Goal: Task Accomplishment & Management: Use online tool/utility

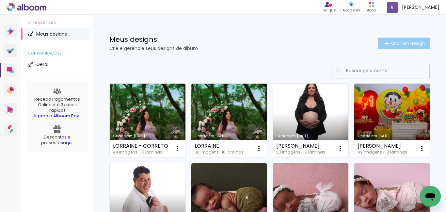
click at [397, 42] on span "Criar um design" at bounding box center [408, 43] width 34 height 4
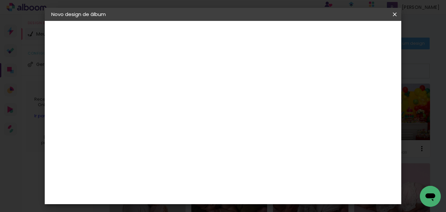
click at [158, 88] on input at bounding box center [158, 88] width 0 height 10
type input "NEWBORN PEDRO"
type paper-input "NEWBORN PEDRO"
click at [0, 0] on slot "Avançar" at bounding box center [0, 0] width 0 height 0
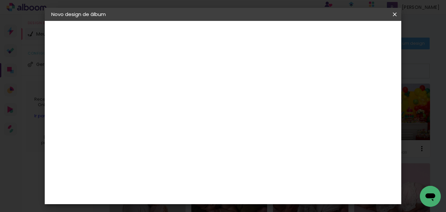
click at [174, 108] on div "Canaan Álbuns" at bounding box center [164, 113] width 20 height 10
click at [280, 30] on paper-button "Avançar" at bounding box center [264, 34] width 32 height 11
click at [202, 163] on span "20 × 30" at bounding box center [187, 169] width 30 height 13
click at [0, 0] on slot "Avançar" at bounding box center [0, 0] width 0 height 0
click at [317, 72] on div at bounding box center [314, 71] width 6 height 6
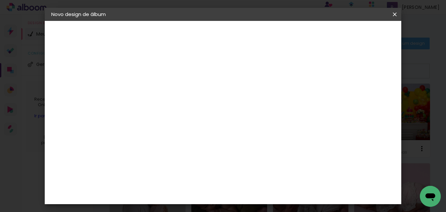
type paper-checkbox "on"
click at [354, 37] on span "Iniciar design" at bounding box center [339, 34] width 30 height 5
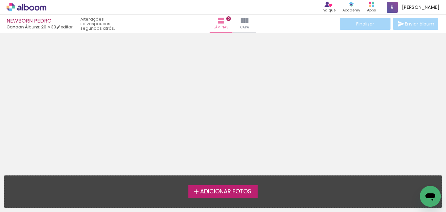
click at [202, 191] on span "Adicionar Fotos" at bounding box center [225, 192] width 51 height 6
click at [0, 0] on input "file" at bounding box center [0, 0] width 0 height 0
click at [222, 190] on span "Adicionar Fotos" at bounding box center [225, 192] width 51 height 6
click at [0, 0] on input "file" at bounding box center [0, 0] width 0 height 0
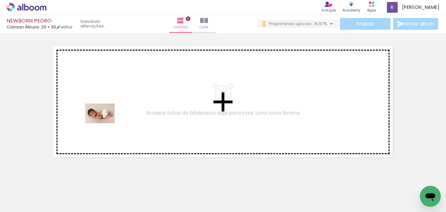
drag, startPoint x: 75, startPoint y: 188, endPoint x: 107, endPoint y: 184, distance: 32.5
click at [105, 124] on quentale-workspace at bounding box center [223, 106] width 446 height 212
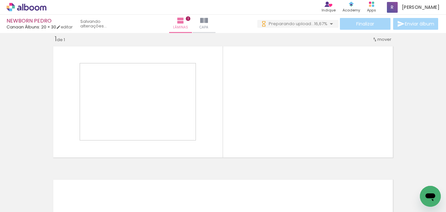
scroll to position [8, 0]
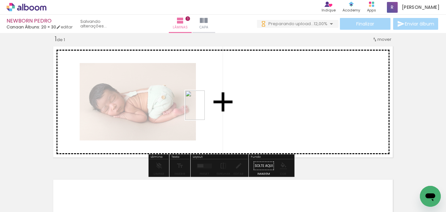
drag, startPoint x: 105, startPoint y: 191, endPoint x: 169, endPoint y: 183, distance: 64.5
click at [205, 110] on quentale-workspace at bounding box center [223, 106] width 446 height 212
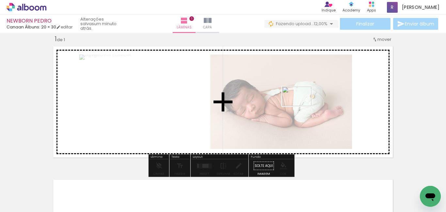
drag, startPoint x: 146, startPoint y: 195, endPoint x: 303, endPoint y: 106, distance: 180.1
click at [303, 106] on quentale-workspace at bounding box center [223, 106] width 446 height 212
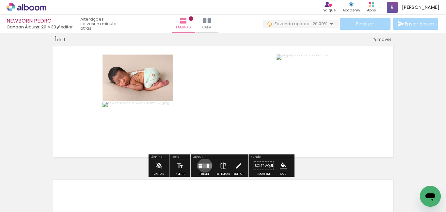
click at [204, 165] on quentale-layouter at bounding box center [204, 165] width 15 height 5
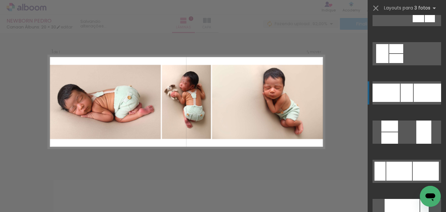
scroll to position [163, 0]
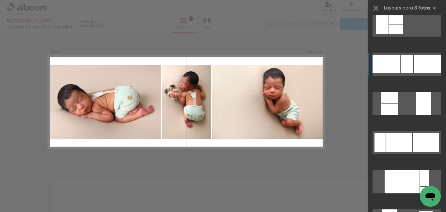
click at [392, 64] on div at bounding box center [386, 64] width 27 height 18
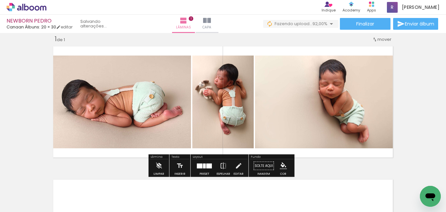
click at [281, 165] on iron-icon "color picker" at bounding box center [283, 165] width 7 height 7
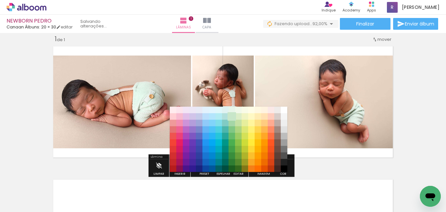
click at [231, 117] on paper-item "#c8e6c9" at bounding box center [232, 116] width 7 height 7
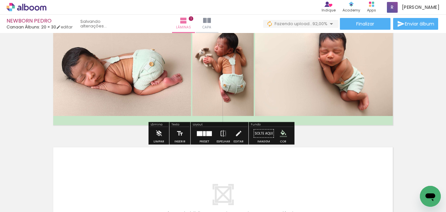
scroll to position [41, 0]
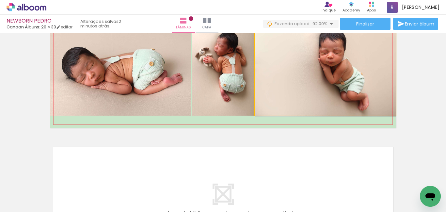
drag, startPoint x: 295, startPoint y: 91, endPoint x: 279, endPoint y: 92, distance: 15.7
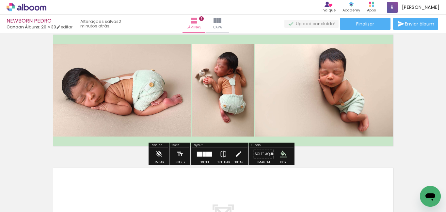
scroll to position [33, 0]
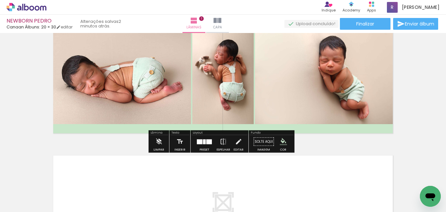
click at [204, 144] on div at bounding box center [205, 141] width 18 height 13
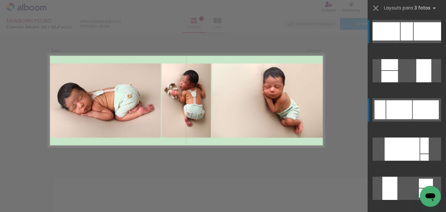
scroll to position [8, 0]
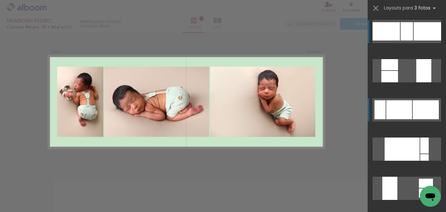
click at [401, 41] on div at bounding box center [407, 31] width 12 height 18
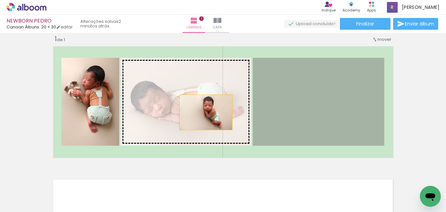
drag, startPoint x: 325, startPoint y: 117, endPoint x: 204, endPoint y: 112, distance: 121.3
click at [0, 0] on slot at bounding box center [0, 0] width 0 height 0
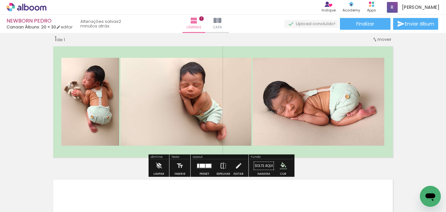
click at [208, 165] on div at bounding box center [209, 166] width 6 height 4
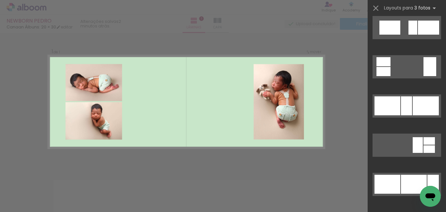
scroll to position [666, 0]
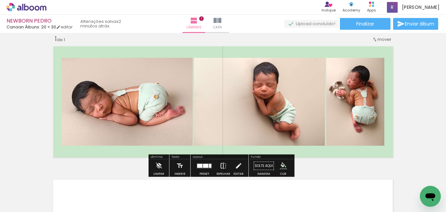
click at [220, 165] on iron-icon at bounding box center [223, 165] width 7 height 13
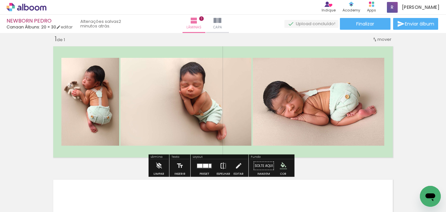
click at [220, 165] on iron-icon at bounding box center [223, 165] width 7 height 13
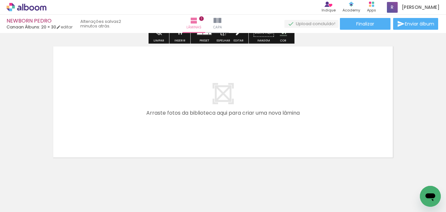
scroll to position [154, 0]
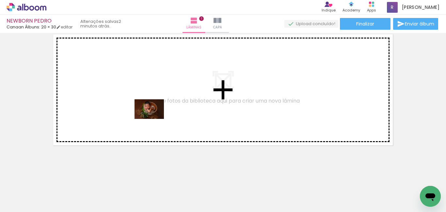
drag, startPoint x: 188, startPoint y: 188, endPoint x: 217, endPoint y: 193, distance: 29.8
click at [157, 122] on quentale-workspace at bounding box center [223, 106] width 446 height 212
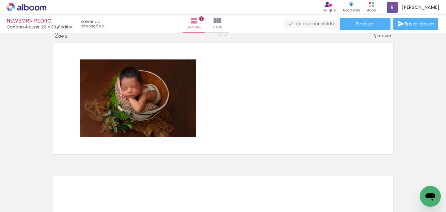
scroll to position [142, 0]
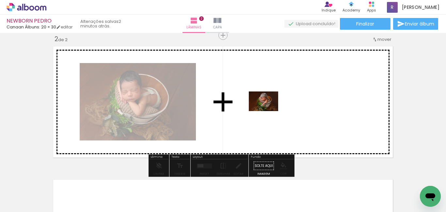
drag, startPoint x: 216, startPoint y: 191, endPoint x: 236, endPoint y: 171, distance: 28.4
click at [270, 108] on quentale-workspace at bounding box center [223, 106] width 446 height 212
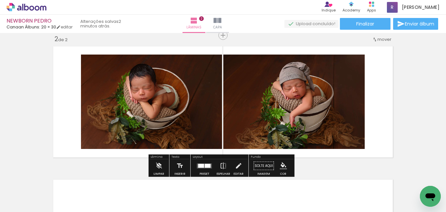
click at [208, 164] on div at bounding box center [208, 166] width 6 height 4
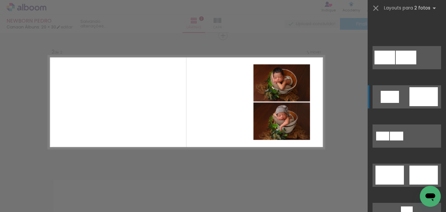
scroll to position [327, 0]
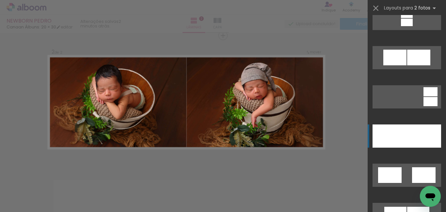
click at [407, 135] on div at bounding box center [424, 135] width 34 height 23
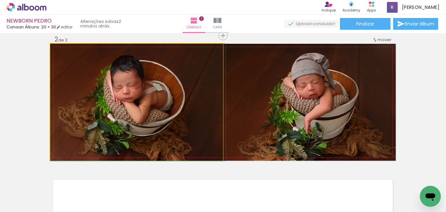
drag, startPoint x: 130, startPoint y: 116, endPoint x: 134, endPoint y: 120, distance: 5.5
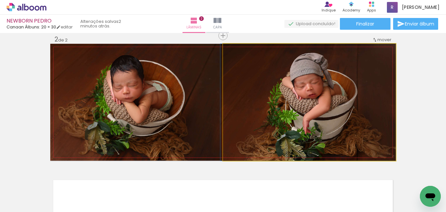
drag, startPoint x: 269, startPoint y: 125, endPoint x: 259, endPoint y: 129, distance: 9.7
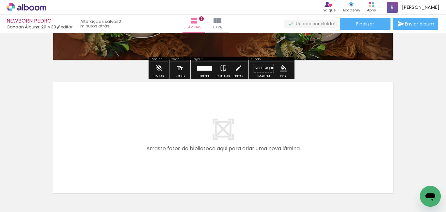
scroll to position [272, 0]
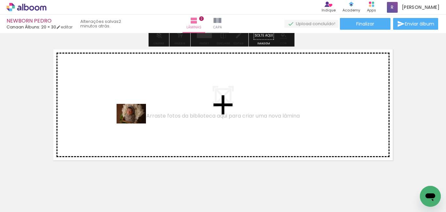
drag, startPoint x: 248, startPoint y: 196, endPoint x: 183, endPoint y: 181, distance: 66.7
click at [137, 124] on quentale-workspace at bounding box center [223, 106] width 446 height 212
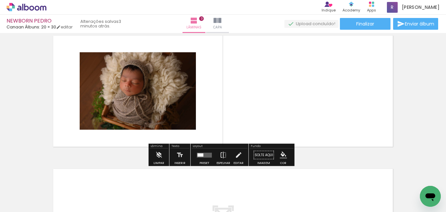
scroll to position [275, 0]
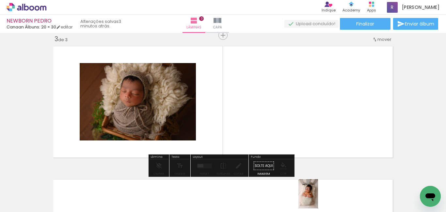
drag, startPoint x: 310, startPoint y: 199, endPoint x: 318, endPoint y: 199, distance: 8.5
click at [318, 199] on div at bounding box center [310, 190] width 22 height 32
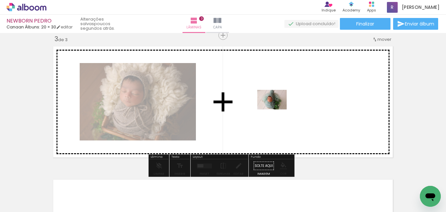
drag, startPoint x: 226, startPoint y: 178, endPoint x: 279, endPoint y: 106, distance: 89.0
click at [279, 106] on quentale-workspace at bounding box center [223, 106] width 446 height 212
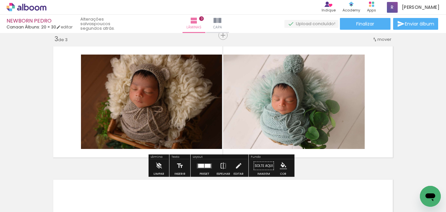
click at [206, 166] on div at bounding box center [208, 166] width 6 height 4
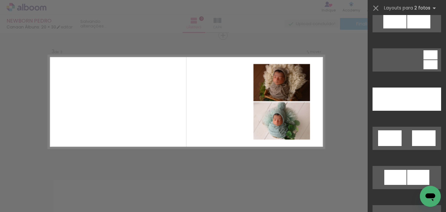
scroll to position [327, 0]
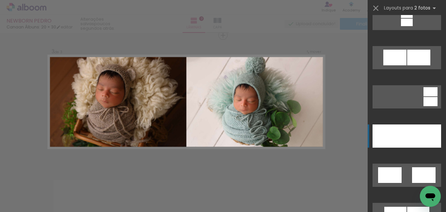
click at [387, 139] on div at bounding box center [390, 135] width 34 height 23
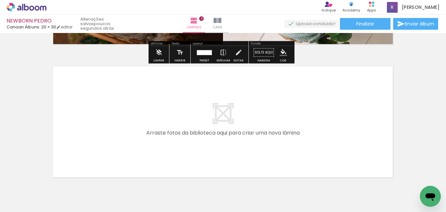
scroll to position [406, 0]
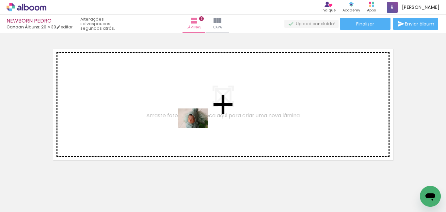
drag, startPoint x: 251, startPoint y: 180, endPoint x: 268, endPoint y: 195, distance: 22.2
click at [198, 129] on quentale-workspace at bounding box center [223, 106] width 446 height 212
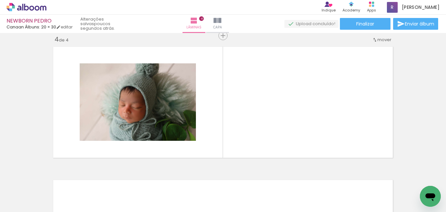
scroll to position [408, 0]
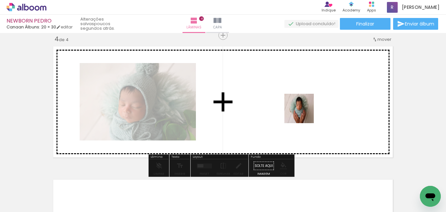
drag, startPoint x: 298, startPoint y: 134, endPoint x: 305, endPoint y: 112, distance: 23.1
click at [305, 112] on quentale-workspace at bounding box center [223, 106] width 446 height 212
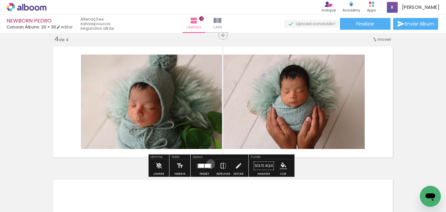
click at [209, 164] on quentale-layouter at bounding box center [204, 165] width 15 height 5
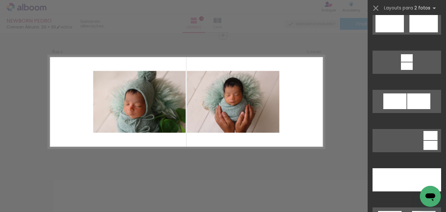
scroll to position [294, 0]
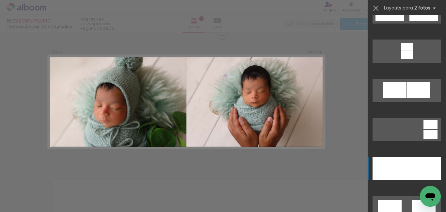
click at [395, 166] on div at bounding box center [390, 168] width 34 height 23
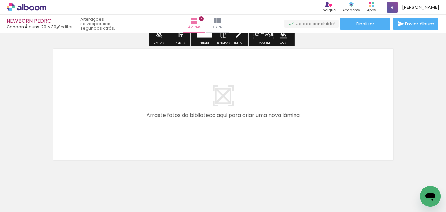
scroll to position [554, 0]
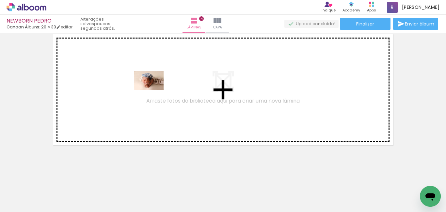
drag, startPoint x: 381, startPoint y: 194, endPoint x: 373, endPoint y: 188, distance: 9.7
click at [157, 93] on quentale-workspace at bounding box center [223, 106] width 446 height 212
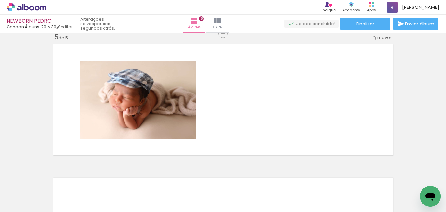
scroll to position [542, 0]
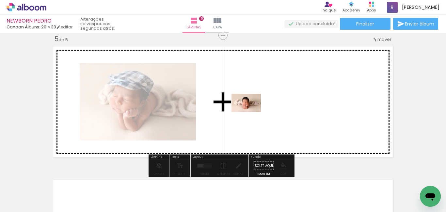
drag, startPoint x: 408, startPoint y: 183, endPoint x: 250, endPoint y: 112, distance: 173.1
click at [250, 112] on quentale-workspace at bounding box center [223, 106] width 446 height 212
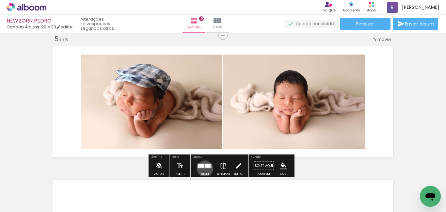
click at [205, 168] on div at bounding box center [205, 165] width 18 height 13
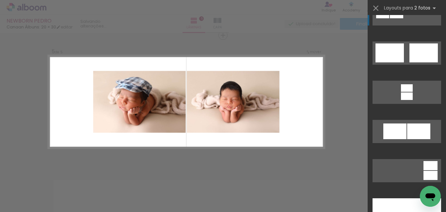
scroll to position [294, 0]
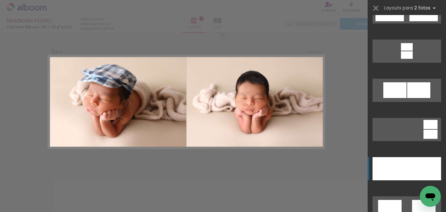
click at [392, 167] on div at bounding box center [390, 168] width 34 height 23
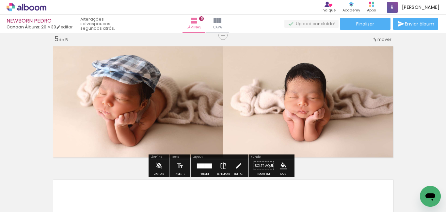
click at [217, 168] on paper-button "Espelhar" at bounding box center [223, 167] width 17 height 17
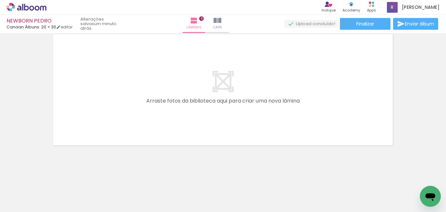
scroll to position [0, 186]
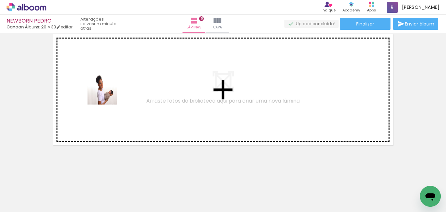
drag, startPoint x: 107, startPoint y: 188, endPoint x: 108, endPoint y: 94, distance: 94.4
click at [108, 90] on quentale-workspace at bounding box center [223, 106] width 446 height 212
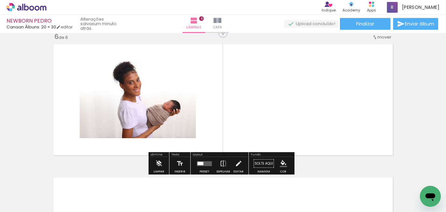
scroll to position [675, 0]
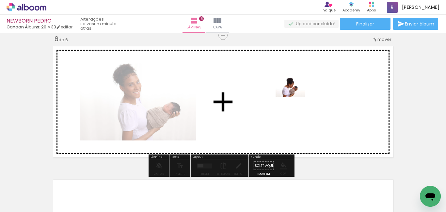
drag, startPoint x: 143, startPoint y: 197, endPoint x: 295, endPoint y: 97, distance: 182.4
click at [295, 97] on quentale-workspace at bounding box center [223, 106] width 446 height 212
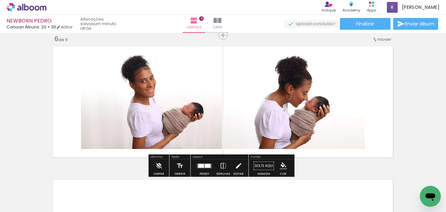
click at [206, 167] on div at bounding box center [208, 166] width 6 height 4
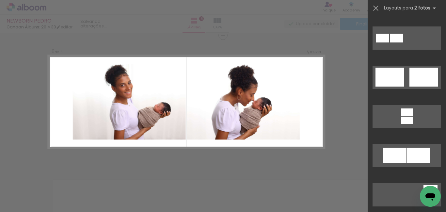
scroll to position [294, 0]
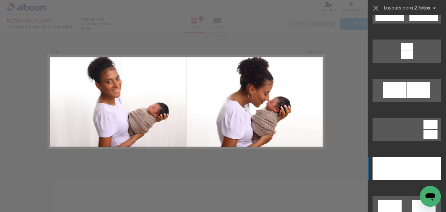
click at [409, 164] on div at bounding box center [424, 168] width 34 height 23
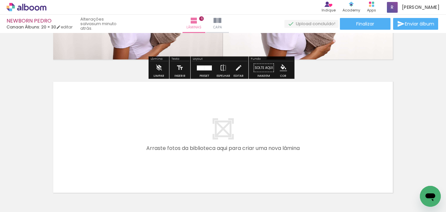
scroll to position [806, 0]
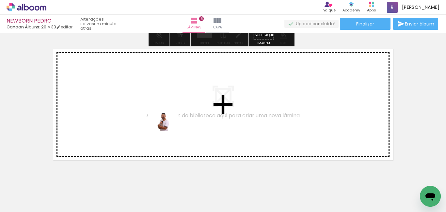
drag, startPoint x: 251, startPoint y: 158, endPoint x: 346, endPoint y: 196, distance: 102.1
click at [168, 132] on quentale-workspace at bounding box center [223, 106] width 446 height 212
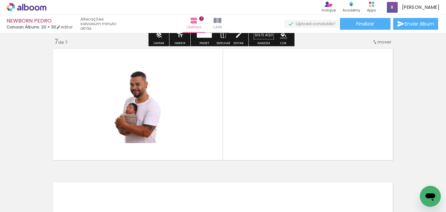
scroll to position [808, 0]
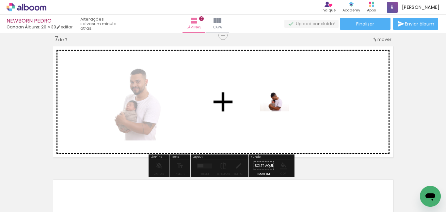
drag, startPoint x: 344, startPoint y: 163, endPoint x: 279, endPoint y: 111, distance: 83.5
click at [279, 111] on quentale-workspace at bounding box center [223, 106] width 446 height 212
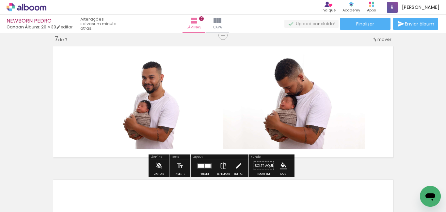
click at [205, 165] on div at bounding box center [208, 166] width 6 height 4
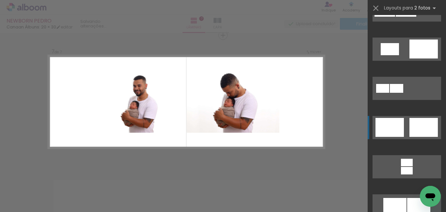
scroll to position [294, 0]
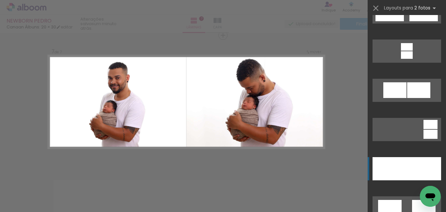
click at [413, 171] on div at bounding box center [424, 168] width 34 height 23
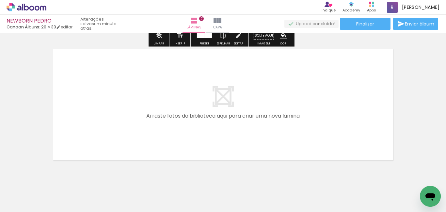
scroll to position [939, 0]
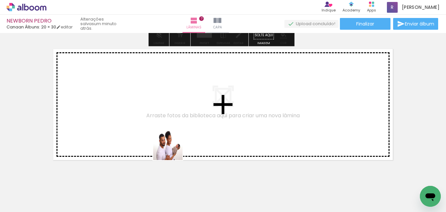
drag, startPoint x: 173, startPoint y: 150, endPoint x: 210, endPoint y: 194, distance: 57.3
click at [169, 132] on quentale-workspace at bounding box center [223, 106] width 446 height 212
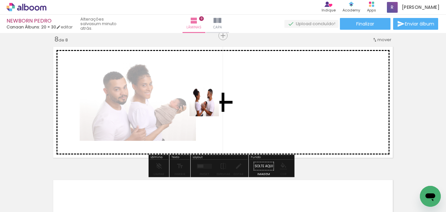
scroll to position [941, 0]
drag, startPoint x: 209, startPoint y: 106, endPoint x: 242, endPoint y: 185, distance: 85.4
click at [209, 107] on quentale-workspace at bounding box center [223, 106] width 446 height 212
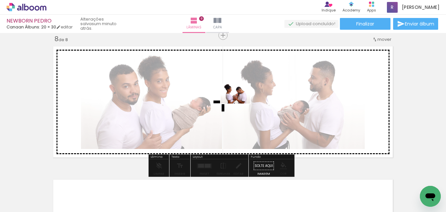
drag, startPoint x: 252, startPoint y: 176, endPoint x: 271, endPoint y: 180, distance: 19.7
click at [240, 110] on quentale-workspace at bounding box center [223, 106] width 446 height 212
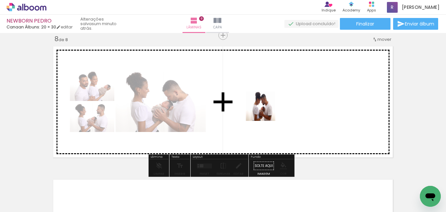
drag, startPoint x: 286, startPoint y: 188, endPoint x: 266, endPoint y: 111, distance: 79.6
click at [266, 111] on quentale-workspace at bounding box center [223, 106] width 446 height 212
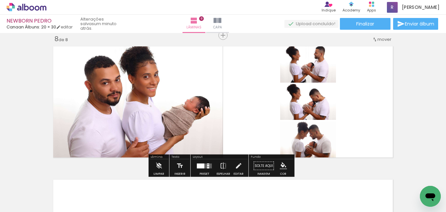
scroll to position [974, 0]
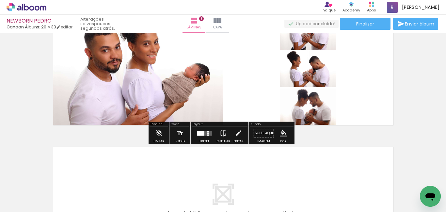
click at [197, 135] on div at bounding box center [201, 133] width 8 height 5
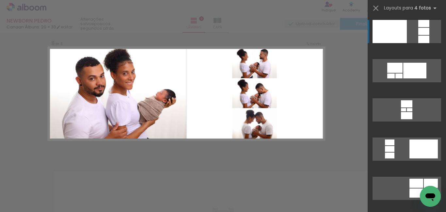
scroll to position [941, 0]
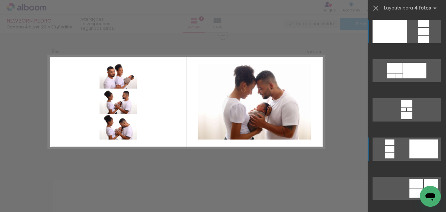
click at [389, 73] on div at bounding box center [394, 68] width 15 height 10
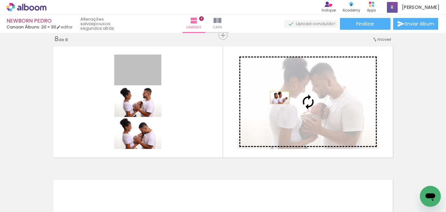
drag, startPoint x: 152, startPoint y: 82, endPoint x: 285, endPoint y: 96, distance: 133.7
click at [0, 0] on slot at bounding box center [0, 0] width 0 height 0
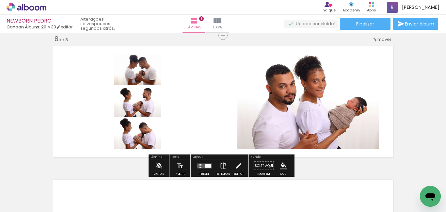
click at [207, 166] on div at bounding box center [208, 166] width 7 height 4
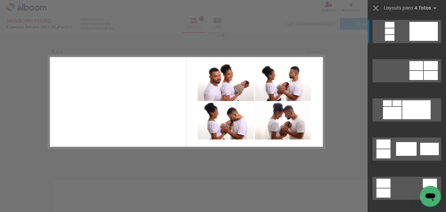
scroll to position [0, 0]
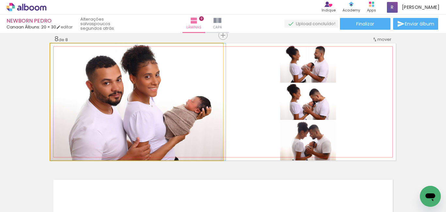
drag, startPoint x: 190, startPoint y: 94, endPoint x: 192, endPoint y: 89, distance: 5.6
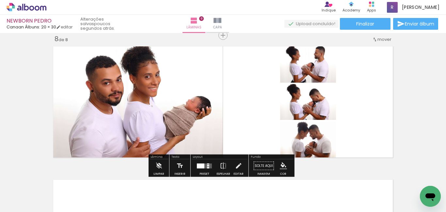
click at [204, 164] on quentale-layouter at bounding box center [204, 165] width 15 height 5
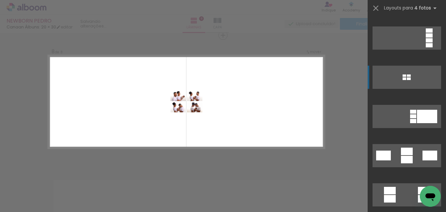
scroll to position [523, 0]
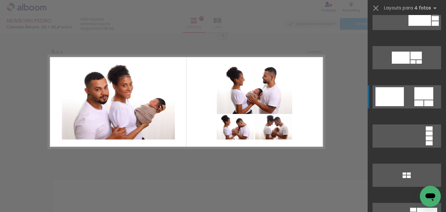
click at [409, 26] on div at bounding box center [420, 18] width 23 height 15
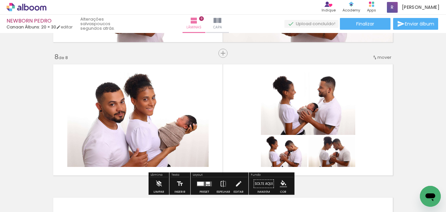
scroll to position [956, 0]
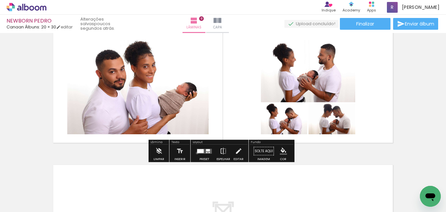
click at [197, 153] on quentale-layouter at bounding box center [204, 151] width 15 height 5
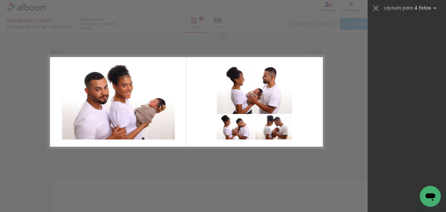
scroll to position [0, 0]
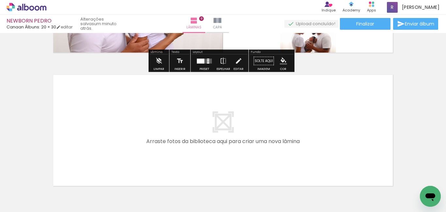
scroll to position [1072, 0]
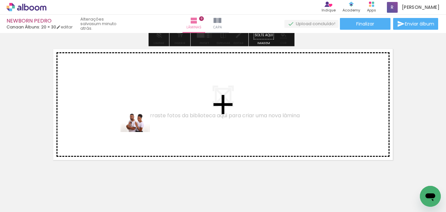
drag, startPoint x: 135, startPoint y: 187, endPoint x: 175, endPoint y: 202, distance: 43.3
click at [143, 132] on quentale-workspace at bounding box center [223, 106] width 446 height 212
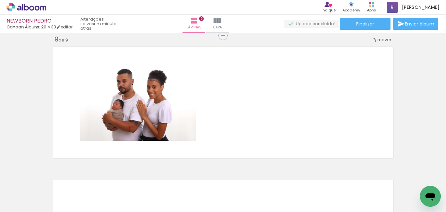
scroll to position [1075, 0]
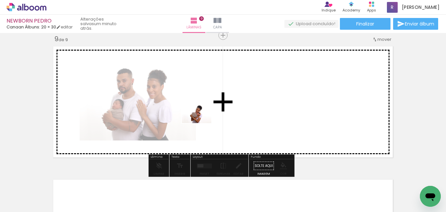
drag, startPoint x: 168, startPoint y: 192, endPoint x: 190, endPoint y: 130, distance: 66.0
click at [194, 127] on quentale-workspace at bounding box center [223, 106] width 446 height 212
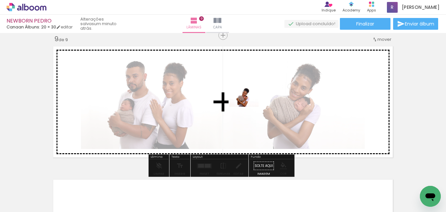
drag, startPoint x: 196, startPoint y: 192, endPoint x: 251, endPoint y: 104, distance: 103.9
click at [251, 104] on quentale-workspace at bounding box center [223, 106] width 446 height 212
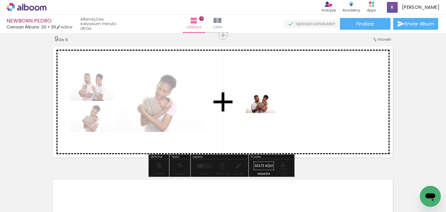
drag, startPoint x: 243, startPoint y: 191, endPoint x: 266, endPoint y: 113, distance: 80.9
click at [266, 113] on quentale-workspace at bounding box center [223, 106] width 446 height 212
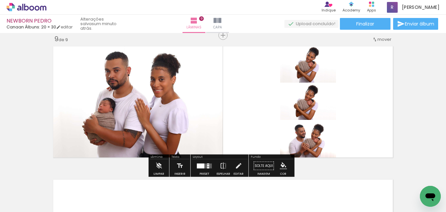
scroll to position [0, 450]
click at [206, 167] on quentale-layouter at bounding box center [204, 165] width 15 height 5
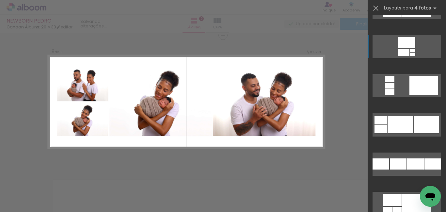
scroll to position [2679, 0]
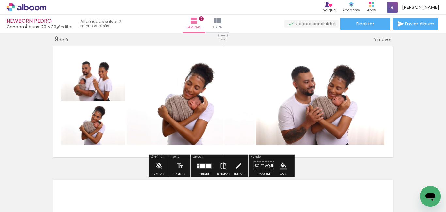
click at [220, 170] on iron-icon at bounding box center [223, 165] width 7 height 13
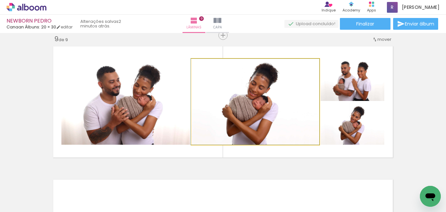
drag, startPoint x: 263, startPoint y: 113, endPoint x: 239, endPoint y: 107, distance: 24.9
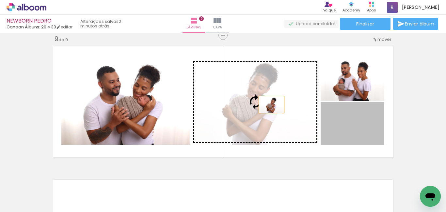
drag, startPoint x: 353, startPoint y: 126, endPoint x: 269, endPoint y: 105, distance: 86.9
click at [0, 0] on slot at bounding box center [0, 0] width 0 height 0
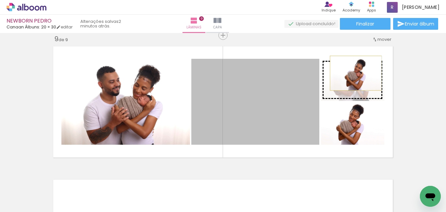
drag, startPoint x: 266, startPoint y: 106, endPoint x: 348, endPoint y: 87, distance: 84.2
click at [0, 0] on slot at bounding box center [0, 0] width 0 height 0
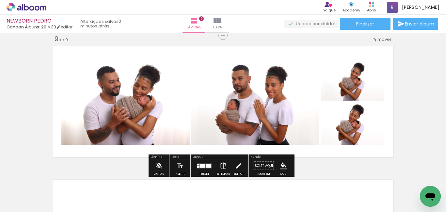
click at [221, 168] on iron-icon at bounding box center [223, 165] width 7 height 13
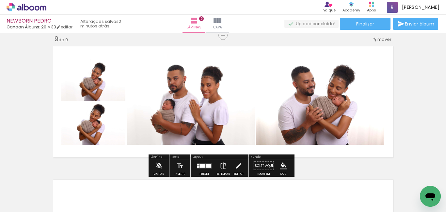
click at [209, 167] on div at bounding box center [208, 166] width 5 height 4
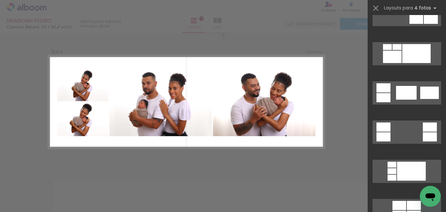
scroll to position [0, 0]
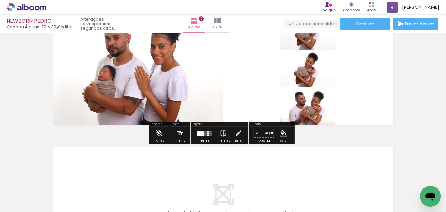
scroll to position [1075, 0]
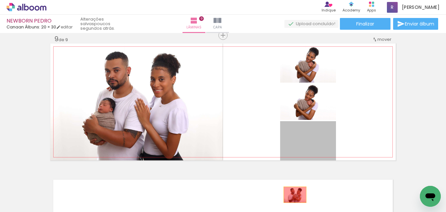
drag, startPoint x: 311, startPoint y: 141, endPoint x: 293, endPoint y: 195, distance: 56.5
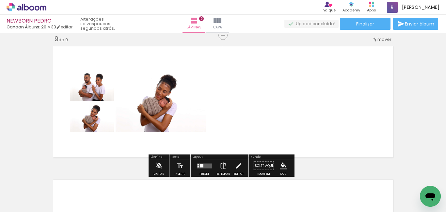
click at [204, 163] on quentale-layouter at bounding box center [204, 165] width 15 height 5
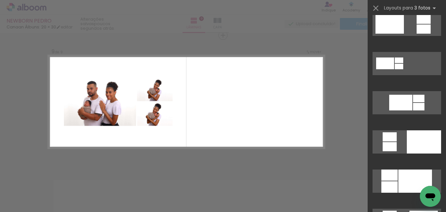
scroll to position [294, 0]
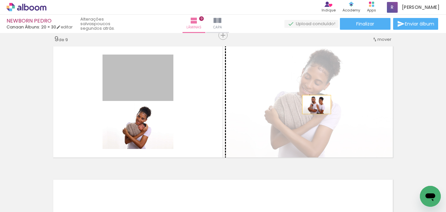
drag, startPoint x: 156, startPoint y: 89, endPoint x: 314, endPoint y: 105, distance: 158.6
click at [0, 0] on slot at bounding box center [0, 0] width 0 height 0
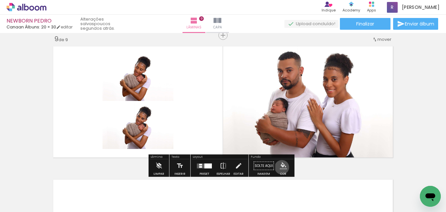
click at [280, 167] on iron-icon "color picker" at bounding box center [283, 165] width 7 height 7
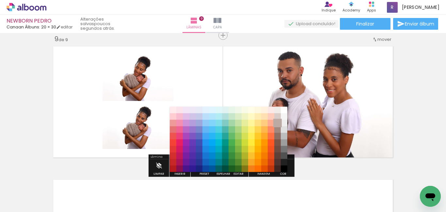
click at [279, 120] on paper-item "#bcaaa4" at bounding box center [277, 123] width 7 height 7
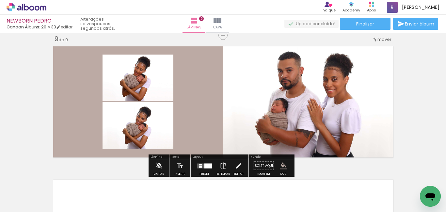
click at [281, 167] on iron-icon "color picker" at bounding box center [283, 165] width 7 height 7
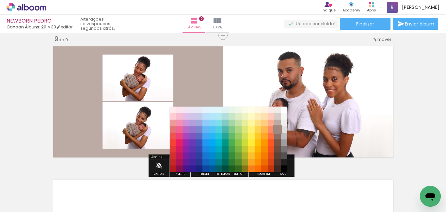
click at [277, 131] on paper-item "#a1887f" at bounding box center [277, 129] width 7 height 7
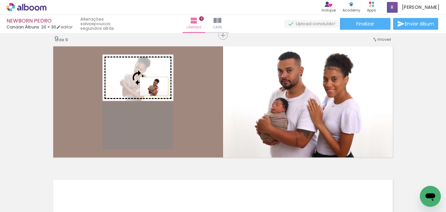
drag, startPoint x: 150, startPoint y: 129, endPoint x: 152, endPoint y: 87, distance: 42.8
click at [0, 0] on slot at bounding box center [0, 0] width 0 height 0
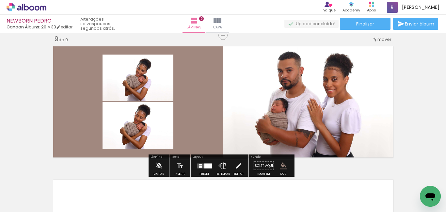
click at [220, 166] on iron-icon at bounding box center [223, 165] width 7 height 13
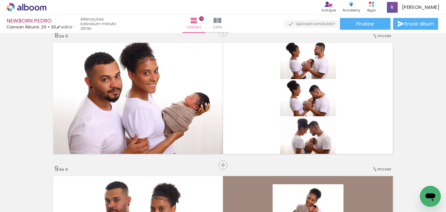
scroll to position [944, 0]
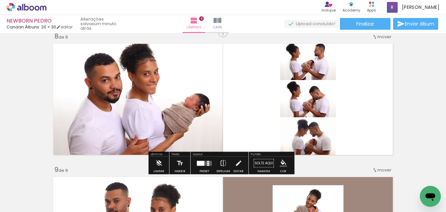
click at [361, 99] on quentale-layouter at bounding box center [223, 99] width 346 height 117
click at [277, 163] on paper-menu-button "#ffebee #ffcdd2 #ef9a9a #e57373 #ef5350 #f44336 #e53935 #d32f2f #c62828 #b71c1c…" at bounding box center [283, 163] width 12 height 12
click at [281, 162] on iron-icon "color picker" at bounding box center [283, 163] width 7 height 7
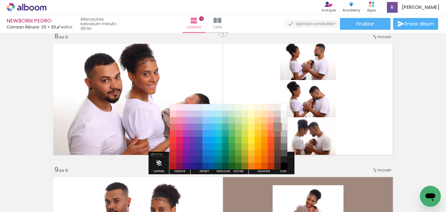
click at [277, 124] on paper-item "#a1887f" at bounding box center [277, 127] width 7 height 7
click at [279, 126] on paper-item "#a1887f" at bounding box center [277, 127] width 7 height 7
click at [285, 166] on paper-item "#000000" at bounding box center [284, 166] width 7 height 7
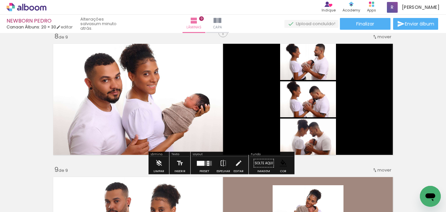
click at [280, 162] on iron-icon "color picker" at bounding box center [283, 163] width 7 height 7
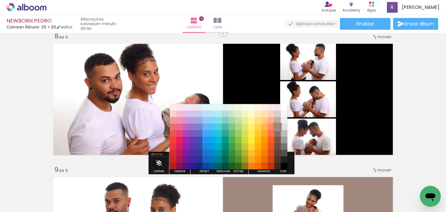
click at [277, 125] on paper-item "#a1887f" at bounding box center [277, 127] width 7 height 7
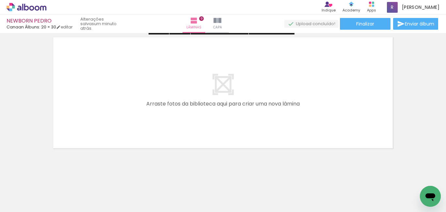
scroll to position [1220, 0]
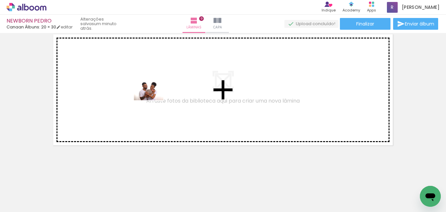
drag, startPoint x: 247, startPoint y: 190, endPoint x: 153, endPoint y: 100, distance: 130.1
click at [153, 100] on quentale-workspace at bounding box center [223, 106] width 446 height 212
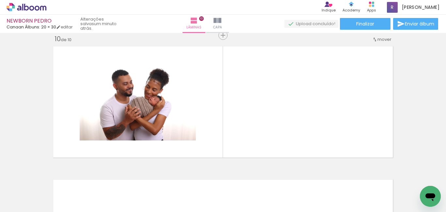
scroll to position [0, 523]
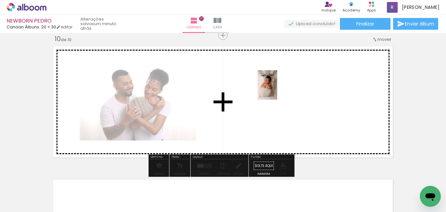
drag, startPoint x: 308, startPoint y: 142, endPoint x: 362, endPoint y: 192, distance: 73.7
click at [277, 90] on quentale-workspace at bounding box center [223, 106] width 446 height 212
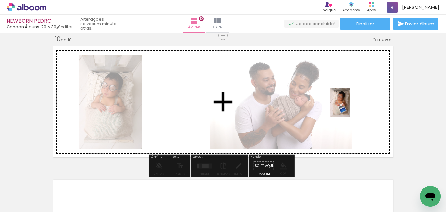
drag, startPoint x: 355, startPoint y: 171, endPoint x: 350, endPoint y: 106, distance: 64.9
click at [350, 106] on quentale-workspace at bounding box center [223, 106] width 446 height 212
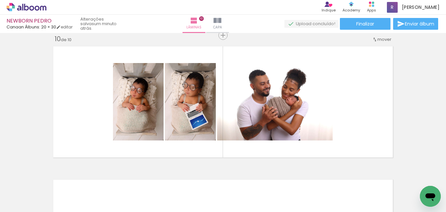
scroll to position [0, 0]
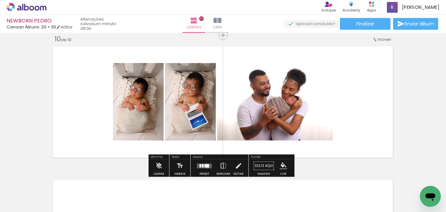
click at [206, 166] on div at bounding box center [207, 165] width 5 height 3
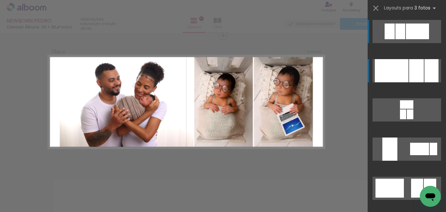
click at [402, 68] on div at bounding box center [392, 70] width 34 height 23
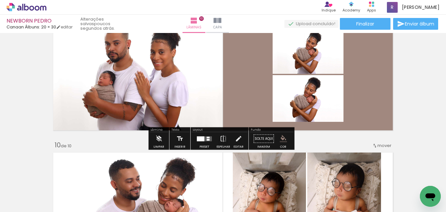
scroll to position [1078, 0]
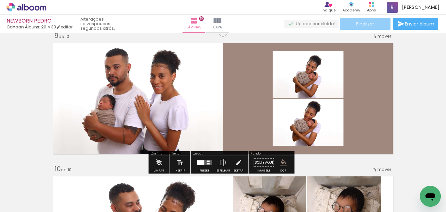
click at [364, 22] on span "Finalizar" at bounding box center [365, 24] width 18 height 5
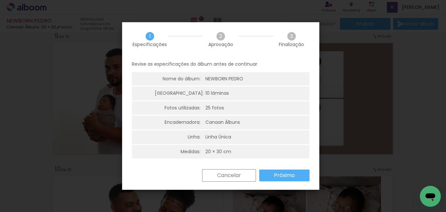
click at [0, 0] on slot "Próximo" at bounding box center [0, 0] width 0 height 0
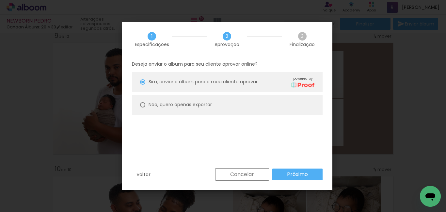
click at [0, 0] on slot "Não, quero apenas exportar" at bounding box center [0, 0] width 0 height 0
type paper-radio-button "on"
click at [286, 175] on paper-button "Próximo" at bounding box center [297, 175] width 50 height 12
type input "Alta, 300 DPI"
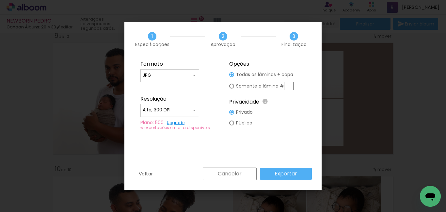
click at [0, 0] on slot "Exportar" at bounding box center [0, 0] width 0 height 0
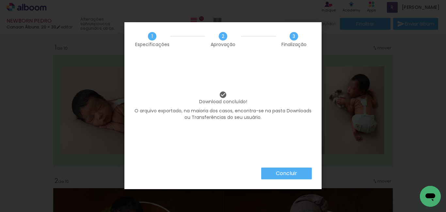
scroll to position [1078, 0]
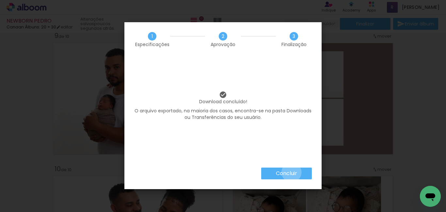
click at [0, 0] on slot "Concluir" at bounding box center [0, 0] width 0 height 0
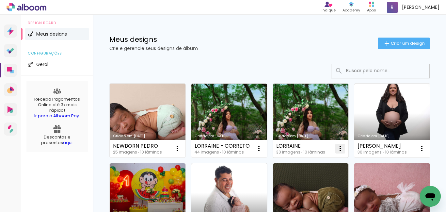
click at [181, 148] on iron-icon at bounding box center [177, 149] width 8 height 8
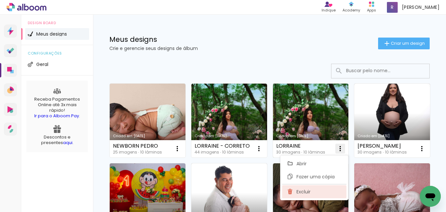
click at [311, 195] on paper-item "Excluir" at bounding box center [314, 191] width 64 height 13
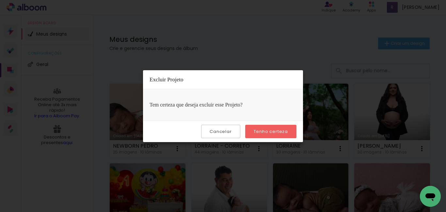
click at [0, 0] on slot "Tenho certeza" at bounding box center [0, 0] width 0 height 0
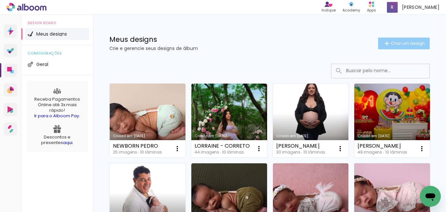
click at [397, 45] on span "Criar um design" at bounding box center [408, 43] width 34 height 4
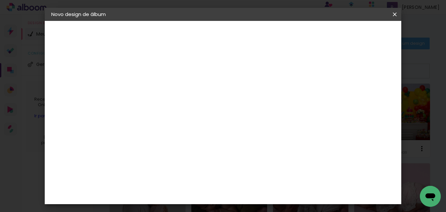
click at [158, 88] on input at bounding box center [158, 88] width 0 height 10
type input "n"
type input "NEWBORN PEDRO"
type paper-input "NEWBORN PEDRO"
click at [0, 0] on slot "Avançar" at bounding box center [0, 0] width 0 height 0
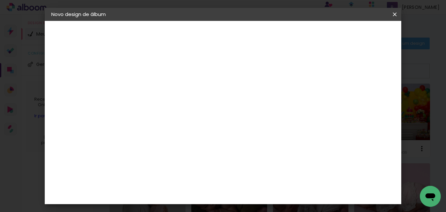
scroll to position [327, 0]
click at [174, 75] on div "Canaan Álbuns" at bounding box center [164, 80] width 20 height 10
click at [280, 38] on paper-button "Avançar" at bounding box center [264, 34] width 32 height 11
click at [202, 163] on span "20 × 30" at bounding box center [187, 169] width 30 height 13
drag, startPoint x: 371, startPoint y: 36, endPoint x: 369, endPoint y: 39, distance: 3.9
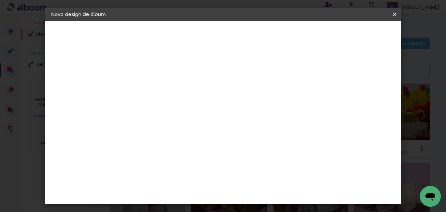
click at [0, 0] on slot "Avançar" at bounding box center [0, 0] width 0 height 0
drag, startPoint x: 338, startPoint y: 71, endPoint x: 365, endPoint y: 59, distance: 29.3
click at [317, 71] on div at bounding box center [314, 71] width 6 height 6
type paper-checkbox "on"
click at [354, 37] on span "Iniciar design" at bounding box center [339, 34] width 30 height 5
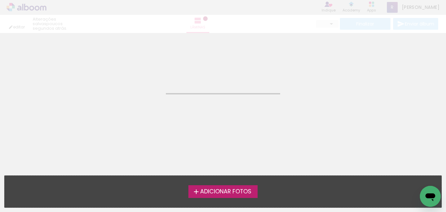
click at [233, 191] on span "Adicionar Fotos" at bounding box center [225, 192] width 51 height 6
click at [0, 0] on input "file" at bounding box center [0, 0] width 0 height 0
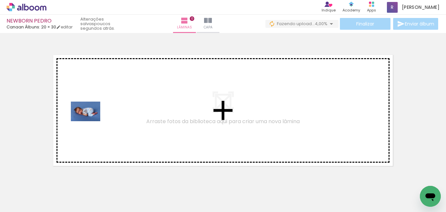
drag, startPoint x: 85, startPoint y: 177, endPoint x: 124, endPoint y: 184, distance: 39.7
click at [92, 122] on quentale-workspace at bounding box center [223, 106] width 446 height 212
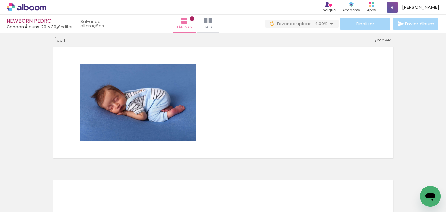
scroll to position [8, 0]
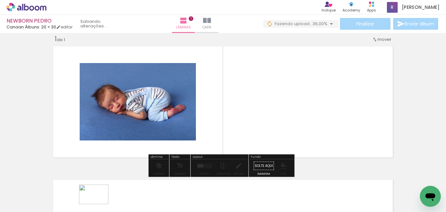
drag, startPoint x: 108, startPoint y: 194, endPoint x: 134, endPoint y: 199, distance: 26.4
click at [101, 200] on div at bounding box center [101, 190] width 29 height 20
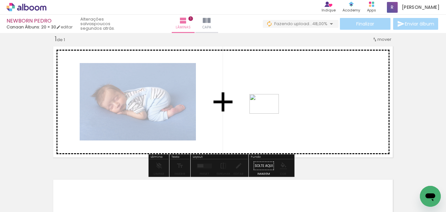
drag, startPoint x: 141, startPoint y: 195, endPoint x: 269, endPoint y: 114, distance: 151.3
click at [269, 114] on quentale-workspace at bounding box center [223, 106] width 446 height 212
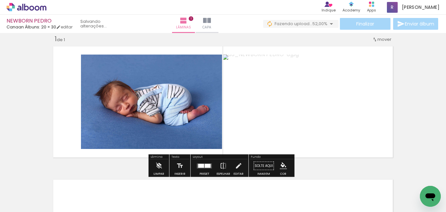
click at [205, 165] on div at bounding box center [208, 166] width 6 height 4
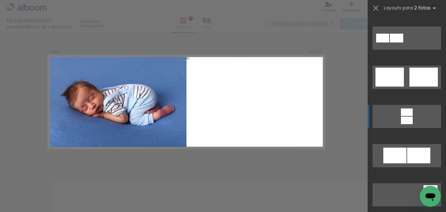
scroll to position [359, 0]
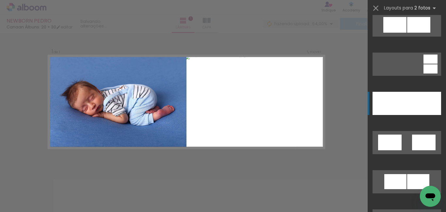
click at [407, 103] on div at bounding box center [424, 103] width 34 height 23
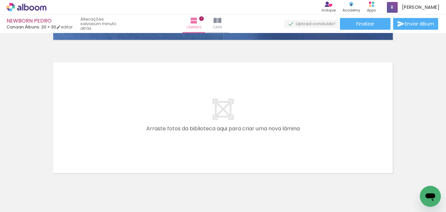
scroll to position [139, 0]
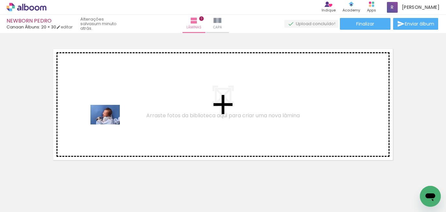
drag, startPoint x: 111, startPoint y: 184, endPoint x: 166, endPoint y: 181, distance: 54.9
click at [111, 130] on quentale-workspace at bounding box center [223, 106] width 446 height 212
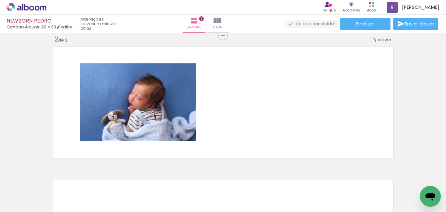
scroll to position [142, 0]
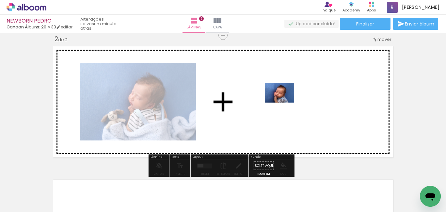
drag, startPoint x: 178, startPoint y: 191, endPoint x: 264, endPoint y: 151, distance: 95.1
click at [290, 101] on quentale-workspace at bounding box center [223, 106] width 446 height 212
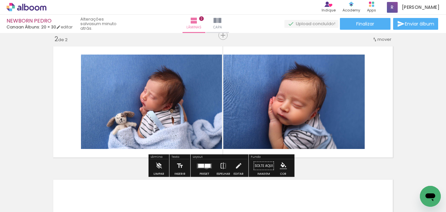
click at [205, 167] on div at bounding box center [208, 166] width 6 height 4
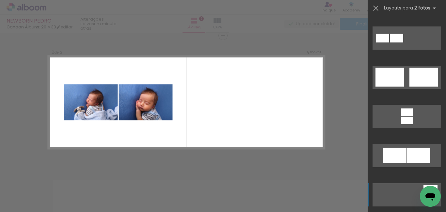
scroll to position [294, 0]
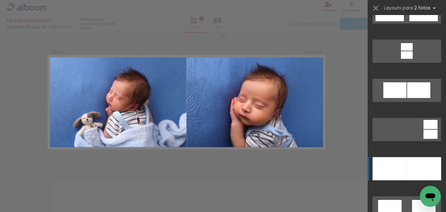
click at [400, 168] on div at bounding box center [390, 168] width 34 height 23
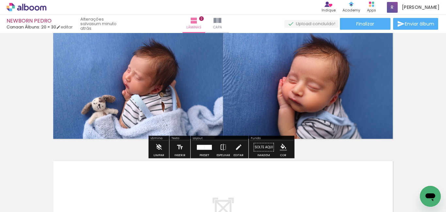
scroll to position [174, 0]
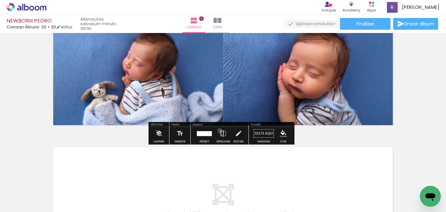
click at [220, 131] on iron-icon at bounding box center [223, 133] width 7 height 13
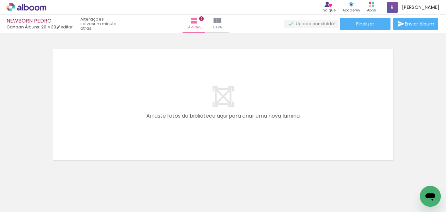
scroll to position [0, 0]
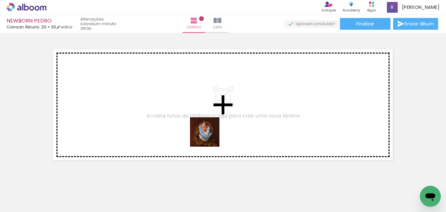
drag, startPoint x: 213, startPoint y: 191, endPoint x: 255, endPoint y: 199, distance: 43.2
click at [209, 132] on quentale-workspace at bounding box center [223, 106] width 446 height 212
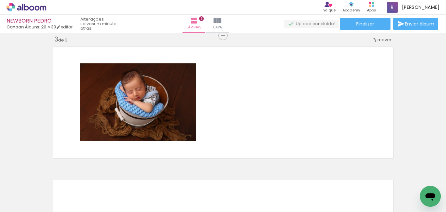
scroll to position [275, 0]
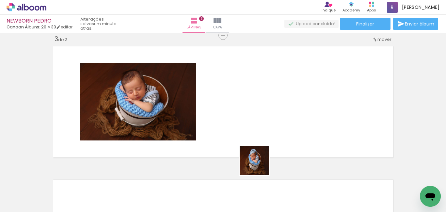
drag, startPoint x: 258, startPoint y: 193, endPoint x: 263, endPoint y: 126, distance: 67.1
click at [263, 126] on quentale-workspace at bounding box center [223, 106] width 446 height 212
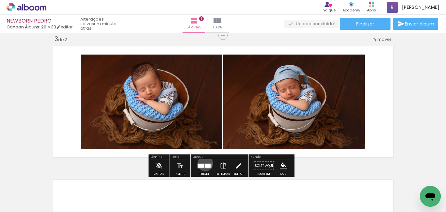
click at [204, 163] on quentale-layouter at bounding box center [204, 165] width 15 height 5
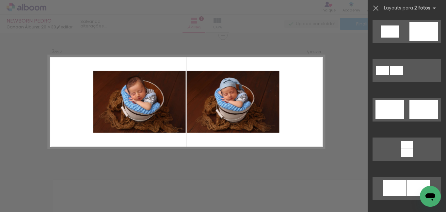
scroll to position [327, 0]
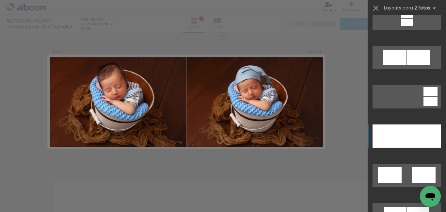
click at [407, 134] on div at bounding box center [424, 135] width 34 height 23
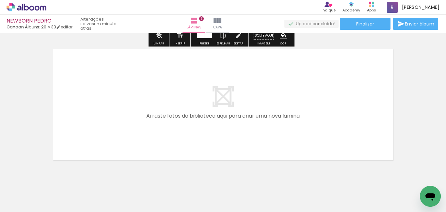
scroll to position [406, 0]
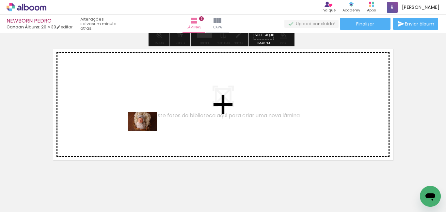
drag, startPoint x: 286, startPoint y: 192, endPoint x: 234, endPoint y: 190, distance: 52.0
click at [147, 131] on quentale-workspace at bounding box center [223, 106] width 446 height 212
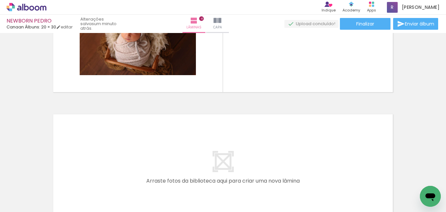
scroll to position [0, 524]
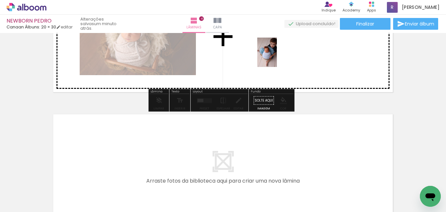
drag, startPoint x: 280, startPoint y: 194, endPoint x: 318, endPoint y: 188, distance: 38.5
click at [277, 57] on quentale-workspace at bounding box center [223, 106] width 446 height 212
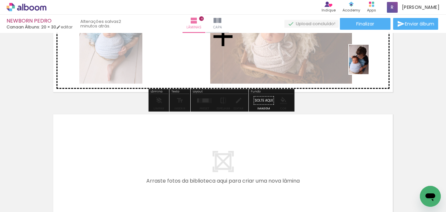
drag, startPoint x: 317, startPoint y: 195, endPoint x: 370, endPoint y: 59, distance: 146.0
click at [370, 59] on quentale-workspace at bounding box center [223, 106] width 446 height 212
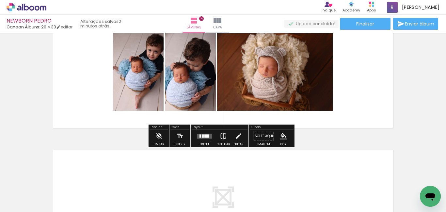
scroll to position [441, 0]
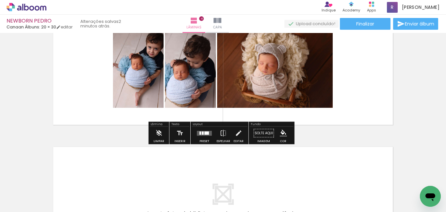
drag, startPoint x: 200, startPoint y: 130, endPoint x: 314, endPoint y: 142, distance: 114.9
click at [200, 130] on div at bounding box center [205, 133] width 18 height 13
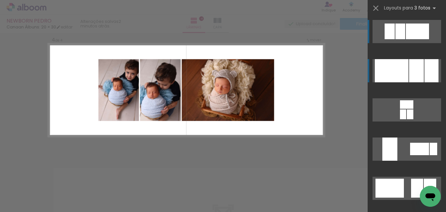
scroll to position [408, 0]
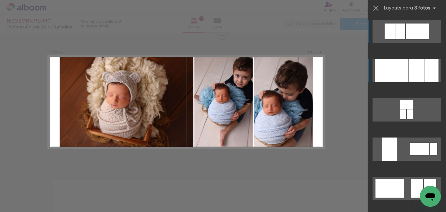
click at [410, 69] on div at bounding box center [416, 70] width 15 height 23
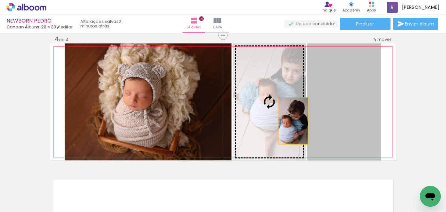
drag, startPoint x: 329, startPoint y: 128, endPoint x: 286, endPoint y: 121, distance: 43.7
click at [0, 0] on slot at bounding box center [0, 0] width 0 height 0
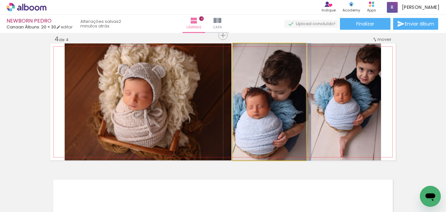
drag, startPoint x: 270, startPoint y: 123, endPoint x: 276, endPoint y: 117, distance: 7.6
drag, startPoint x: 275, startPoint y: 123, endPoint x: 276, endPoint y: 115, distance: 7.9
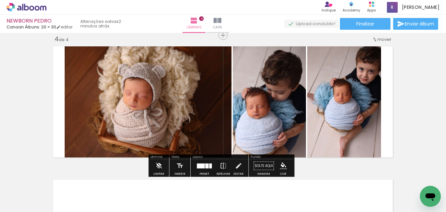
click at [204, 164] on quentale-layouter at bounding box center [204, 165] width 15 height 5
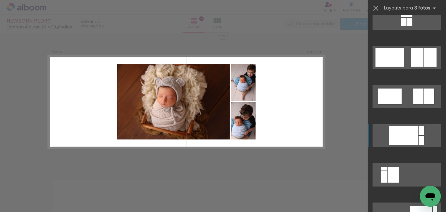
scroll to position [954, 0]
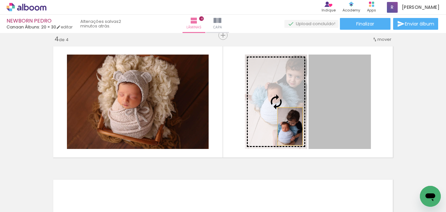
drag, startPoint x: 340, startPoint y: 123, endPoint x: 288, endPoint y: 125, distance: 51.7
click at [0, 0] on slot at bounding box center [0, 0] width 0 height 0
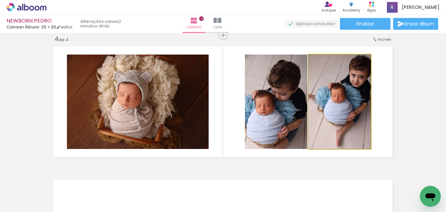
drag, startPoint x: 347, startPoint y: 117, endPoint x: 333, endPoint y: 124, distance: 15.9
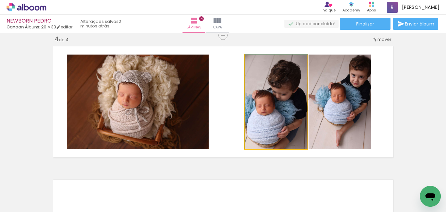
drag, startPoint x: 284, startPoint y: 115, endPoint x: 290, endPoint y: 99, distance: 17.1
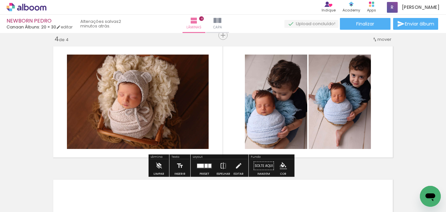
click at [280, 166] on iron-icon "color picker" at bounding box center [283, 165] width 7 height 7
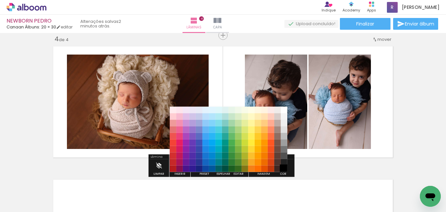
click at [284, 169] on paper-item "#000000" at bounding box center [284, 169] width 7 height 7
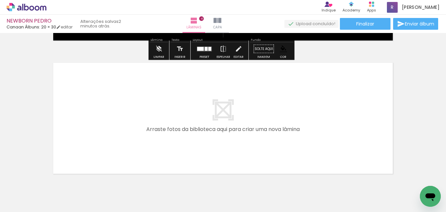
scroll to position [539, 0]
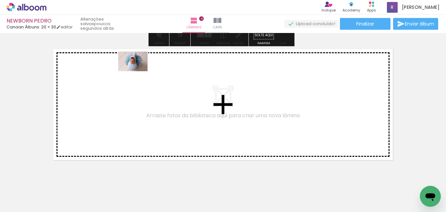
drag, startPoint x: 241, startPoint y: 184, endPoint x: 139, endPoint y: 73, distance: 151.4
click at [139, 73] on quentale-workspace at bounding box center [223, 106] width 446 height 212
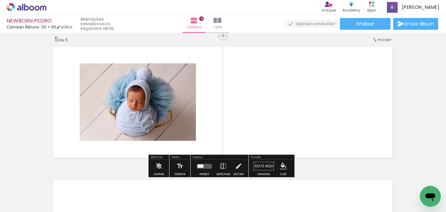
scroll to position [542, 0]
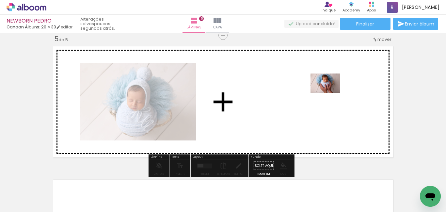
drag, startPoint x: 349, startPoint y: 192, endPoint x: 330, endPoint y: 93, distance: 101.1
click at [330, 93] on quentale-workspace at bounding box center [223, 106] width 446 height 212
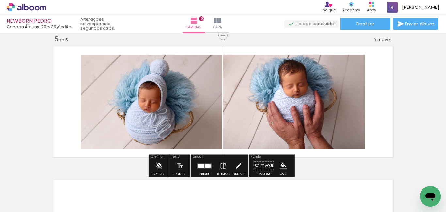
click at [209, 163] on div at bounding box center [205, 165] width 18 height 13
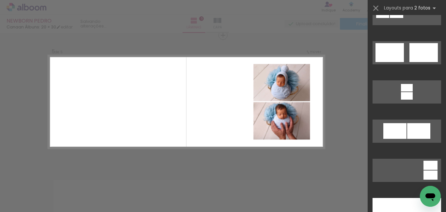
scroll to position [392, 0]
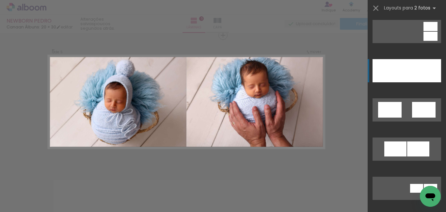
click at [417, 69] on div at bounding box center [424, 70] width 34 height 23
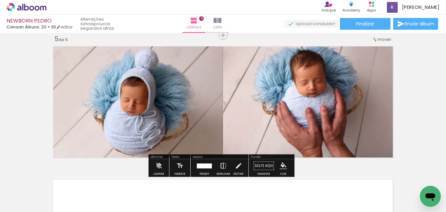
click at [222, 165] on iron-icon at bounding box center [223, 165] width 7 height 13
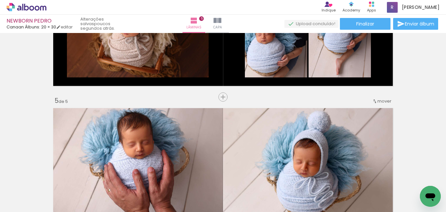
scroll to position [542, 0]
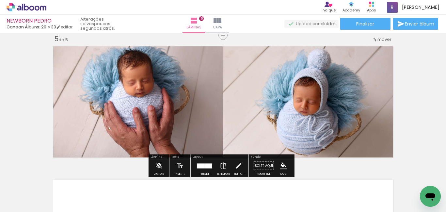
click at [220, 168] on iron-icon at bounding box center [223, 165] width 7 height 13
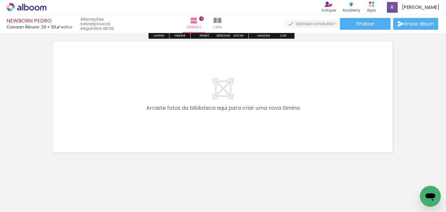
scroll to position [687, 0]
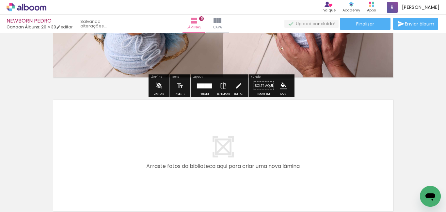
scroll to position [654, 0]
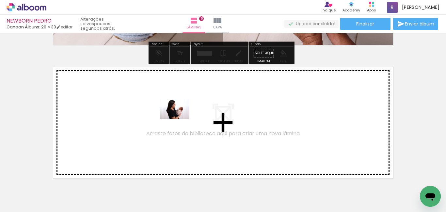
drag, startPoint x: 210, startPoint y: 194, endPoint x: 238, endPoint y: 173, distance: 34.8
click at [179, 122] on quentale-workspace at bounding box center [223, 106] width 446 height 212
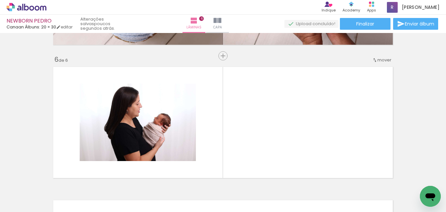
scroll to position [675, 0]
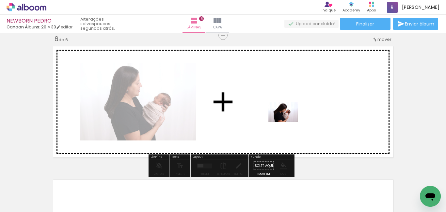
drag, startPoint x: 247, startPoint y: 191, endPoint x: 288, endPoint y: 121, distance: 81.1
click at [288, 121] on quentale-workspace at bounding box center [223, 106] width 446 height 212
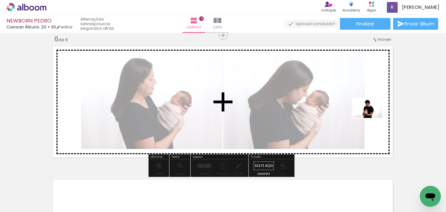
drag, startPoint x: 388, startPoint y: 190, endPoint x: 373, endPoint y: 118, distance: 73.8
click at [373, 118] on quentale-workspace at bounding box center [223, 106] width 446 height 212
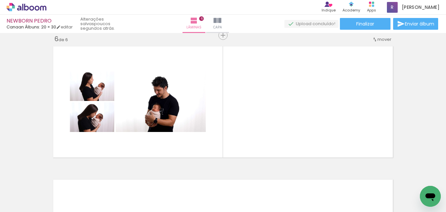
scroll to position [0, 396]
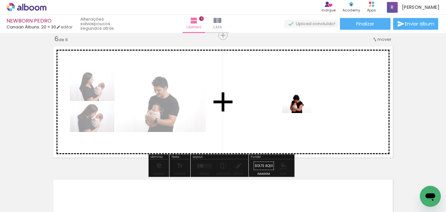
drag, startPoint x: 295, startPoint y: 197, endPoint x: 303, endPoint y: 113, distance: 84.9
click at [303, 113] on quentale-workspace at bounding box center [223, 106] width 446 height 212
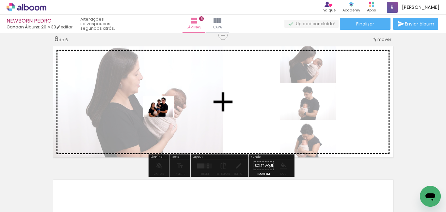
drag, startPoint x: 189, startPoint y: 195, endPoint x: 163, endPoint y: 116, distance: 83.1
click at [163, 116] on quentale-workspace at bounding box center [223, 106] width 446 height 212
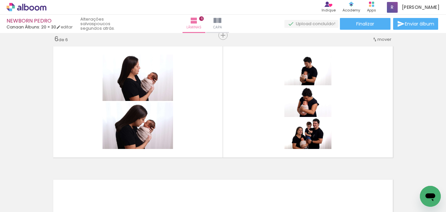
scroll to position [0, 209]
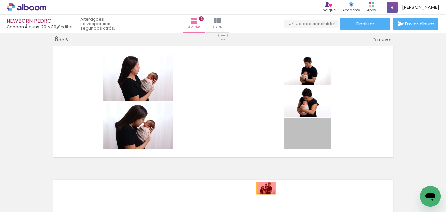
drag, startPoint x: 318, startPoint y: 139, endPoint x: 263, endPoint y: 188, distance: 73.1
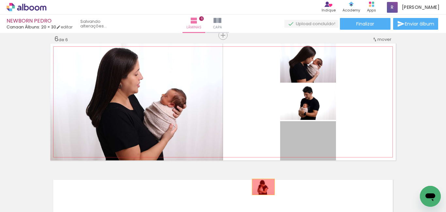
drag, startPoint x: 323, startPoint y: 149, endPoint x: 261, endPoint y: 187, distance: 72.7
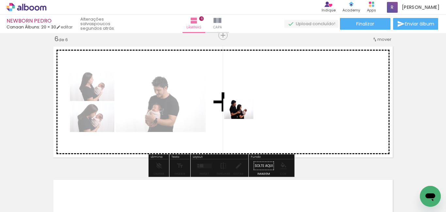
drag, startPoint x: 190, startPoint y: 193, endPoint x: 224, endPoint y: 183, distance: 35.3
click at [244, 121] on quentale-workspace at bounding box center [223, 106] width 446 height 212
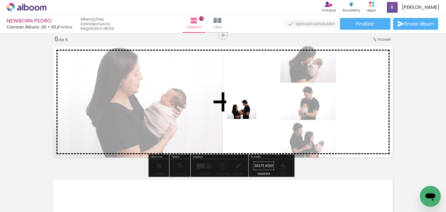
drag, startPoint x: 221, startPoint y: 191, endPoint x: 247, endPoint y: 119, distance: 77.1
click at [247, 119] on quentale-workspace at bounding box center [223, 106] width 446 height 212
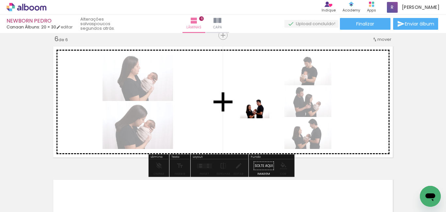
drag, startPoint x: 261, startPoint y: 191, endPoint x: 326, endPoint y: 186, distance: 65.6
click at [260, 118] on quentale-workspace at bounding box center [223, 106] width 446 height 212
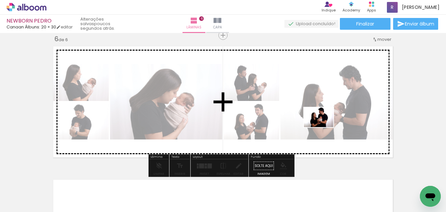
drag, startPoint x: 331, startPoint y: 190, endPoint x: 299, endPoint y: 204, distance: 35.0
click at [324, 127] on quentale-workspace at bounding box center [223, 106] width 446 height 212
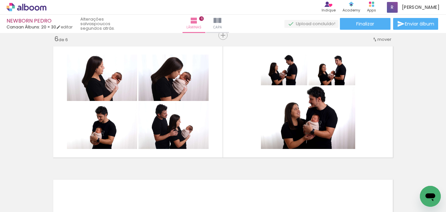
scroll to position [0, 435]
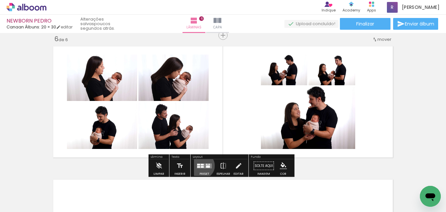
click at [200, 166] on quentale-layouter at bounding box center [204, 165] width 15 height 5
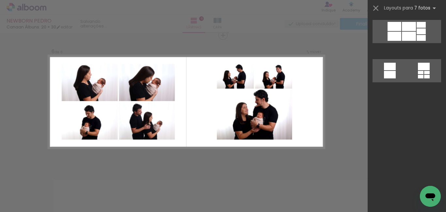
scroll to position [0, 0]
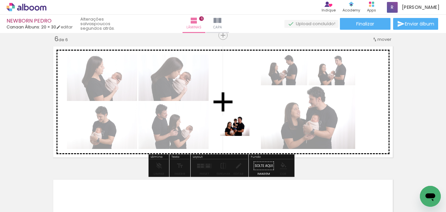
drag, startPoint x: 143, startPoint y: 194, endPoint x: 240, endPoint y: 136, distance: 112.6
click at [240, 136] on quentale-workspace at bounding box center [223, 106] width 446 height 212
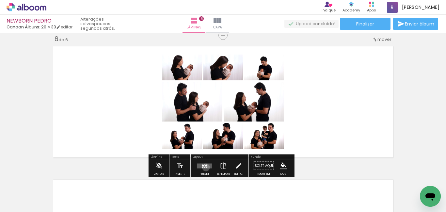
click at [206, 167] on div at bounding box center [206, 167] width 1 height 1
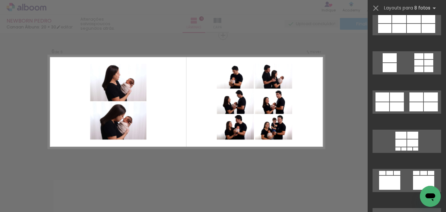
scroll to position [621, 0]
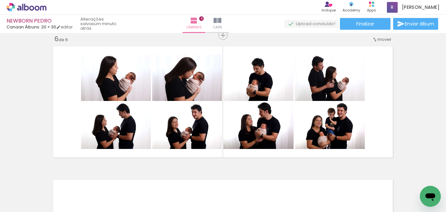
scroll to position [0, 425]
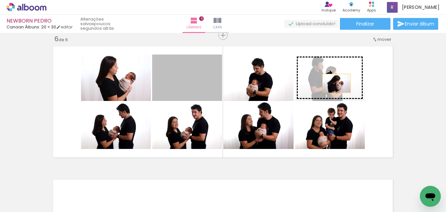
drag, startPoint x: 195, startPoint y: 93, endPoint x: 334, endPoint y: 83, distance: 139.2
click at [0, 0] on slot at bounding box center [0, 0] width 0 height 0
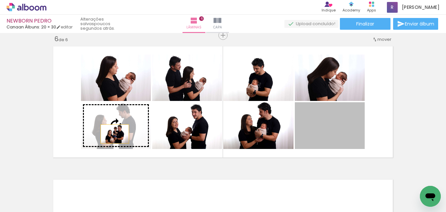
drag, startPoint x: 335, startPoint y: 136, endPoint x: 116, endPoint y: 135, distance: 219.2
click at [0, 0] on slot at bounding box center [0, 0] width 0 height 0
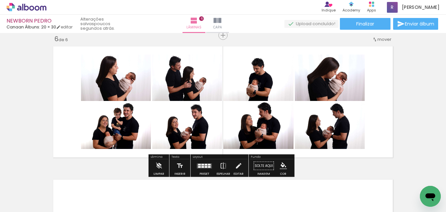
click at [281, 164] on iron-icon "color picker" at bounding box center [283, 165] width 7 height 7
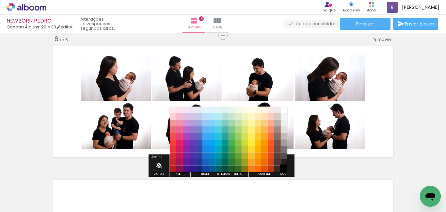
click at [286, 167] on paper-item "#000000" at bounding box center [284, 169] width 7 height 7
click at [285, 153] on paper-item "#515151" at bounding box center [284, 156] width 7 height 7
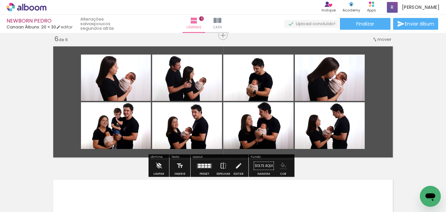
click at [281, 165] on iron-icon "color picker" at bounding box center [283, 165] width 7 height 7
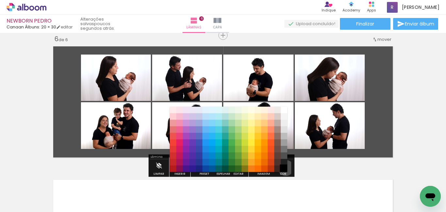
click at [283, 169] on paper-item "#000000" at bounding box center [284, 169] width 7 height 7
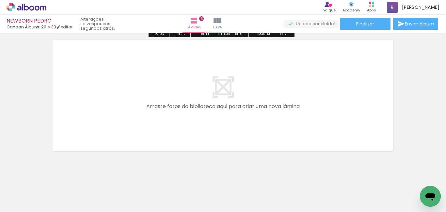
scroll to position [820, 0]
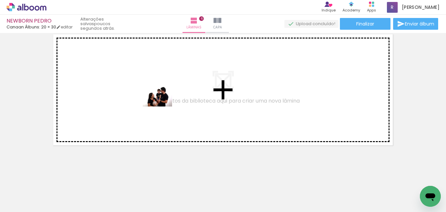
drag, startPoint x: 192, startPoint y: 193, endPoint x: 221, endPoint y: 187, distance: 29.2
click at [162, 107] on quentale-workspace at bounding box center [223, 106] width 446 height 212
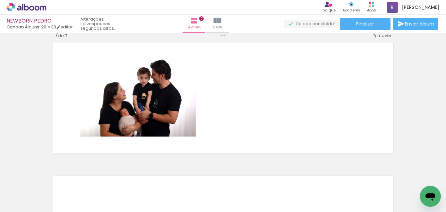
scroll to position [808, 0]
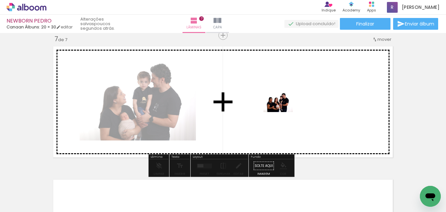
drag, startPoint x: 267, startPoint y: 145, endPoint x: 207, endPoint y: 173, distance: 66.1
click at [285, 109] on quentale-workspace at bounding box center [223, 106] width 446 height 212
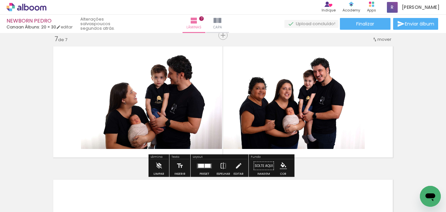
click at [205, 167] on div at bounding box center [208, 166] width 6 height 4
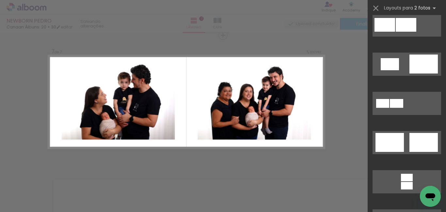
scroll to position [294, 0]
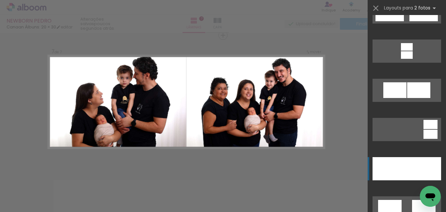
click at [399, 161] on div at bounding box center [390, 168] width 34 height 23
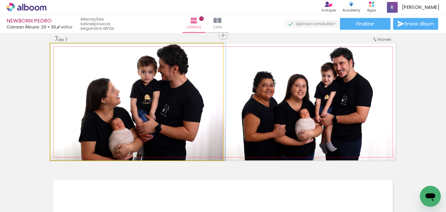
drag, startPoint x: 180, startPoint y: 100, endPoint x: 192, endPoint y: 94, distance: 12.7
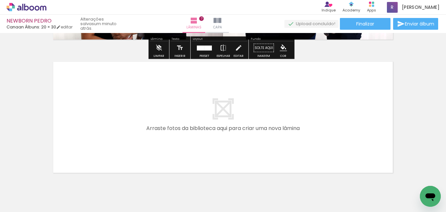
scroll to position [939, 0]
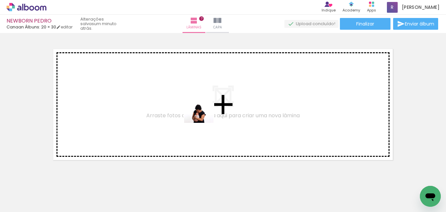
drag, startPoint x: 265, startPoint y: 193, endPoint x: 298, endPoint y: 188, distance: 33.4
click at [205, 123] on quentale-workspace at bounding box center [223, 106] width 446 height 212
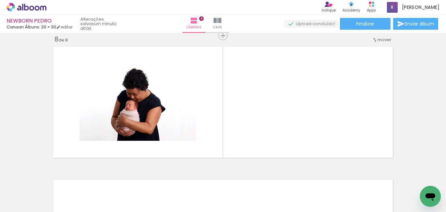
scroll to position [941, 0]
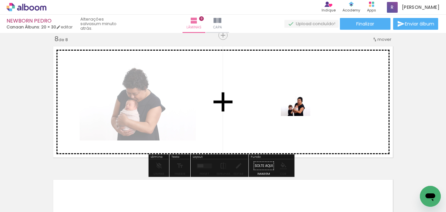
drag, startPoint x: 301, startPoint y: 193, endPoint x: 302, endPoint y: 111, distance: 82.3
click at [302, 111] on quentale-workspace at bounding box center [223, 106] width 446 height 212
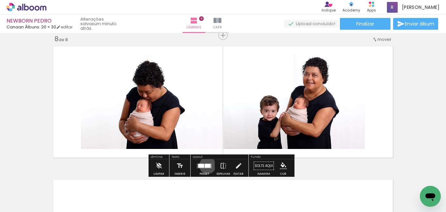
click at [206, 165] on div at bounding box center [208, 166] width 6 height 4
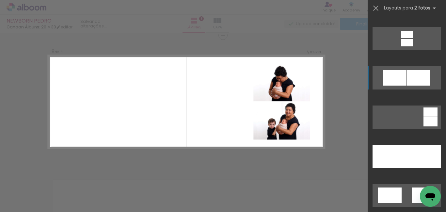
scroll to position [327, 0]
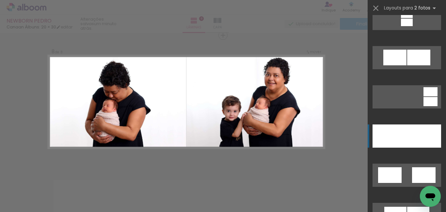
click at [396, 136] on div at bounding box center [390, 135] width 34 height 23
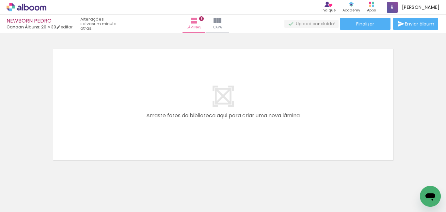
scroll to position [1087, 0]
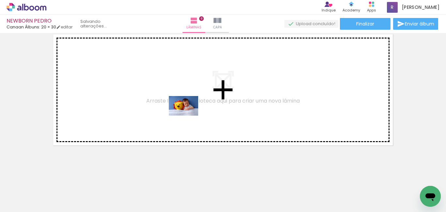
drag, startPoint x: 315, startPoint y: 143, endPoint x: 396, endPoint y: 182, distance: 89.3
click at [168, 108] on quentale-workspace at bounding box center [223, 106] width 446 height 212
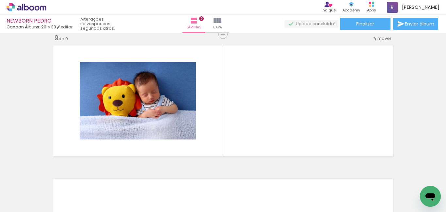
scroll to position [1075, 0]
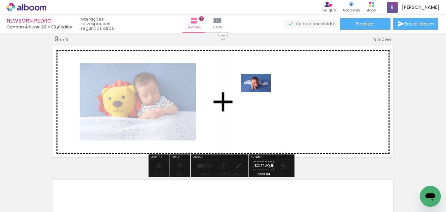
drag, startPoint x: 417, startPoint y: 191, endPoint x: 231, endPoint y: 165, distance: 187.4
click at [262, 94] on quentale-workspace at bounding box center [223, 106] width 446 height 212
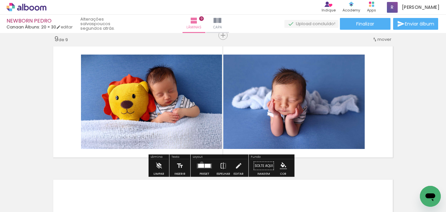
click at [200, 163] on div at bounding box center [205, 165] width 18 height 13
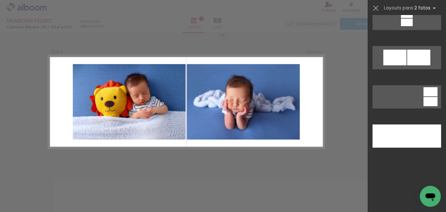
scroll to position [0, 0]
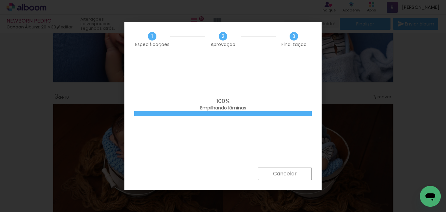
scroll to position [0, 240]
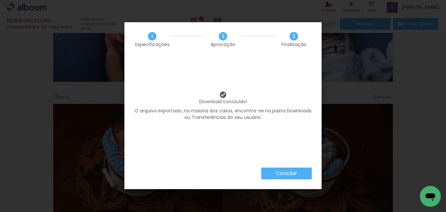
click at [299, 172] on paper-button "Concluir" at bounding box center [286, 174] width 51 height 12
